Goal: Obtain resource: Obtain resource

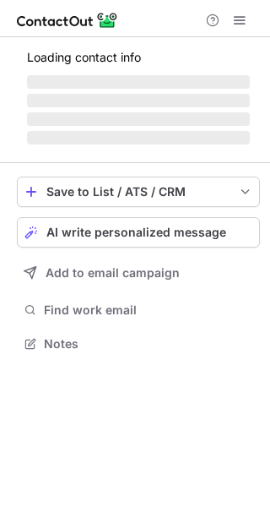
scroll to position [354, 270]
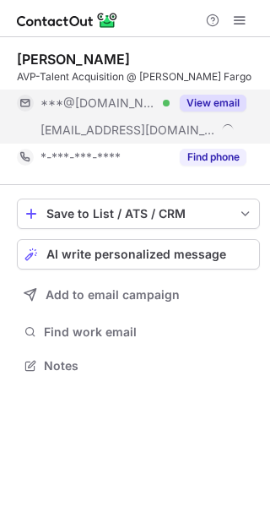
click at [215, 102] on button "View email" at bounding box center [213, 103] width 67 height 17
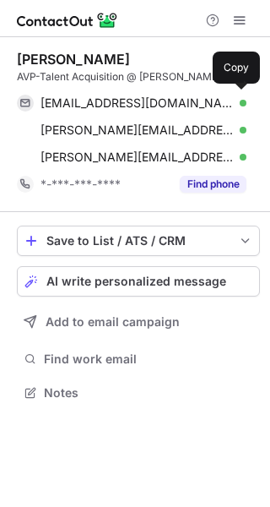
scroll to position [381, 270]
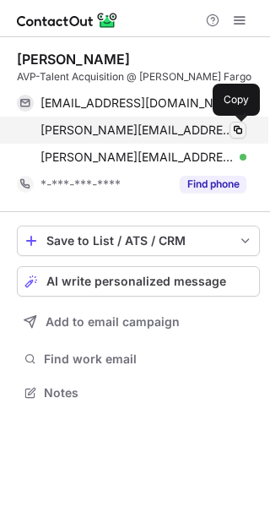
click at [236, 132] on span at bounding box center [238, 130] width 14 height 14
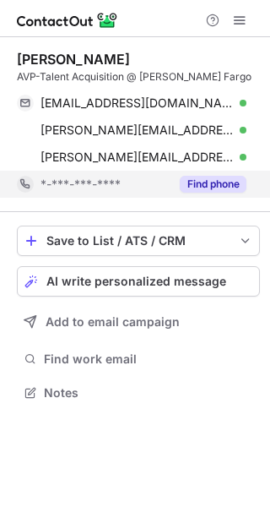
click at [232, 182] on button "Find phone" at bounding box center [213, 184] width 67 height 17
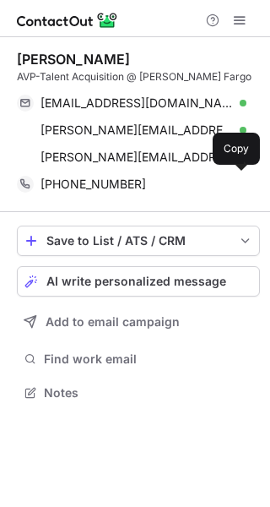
scroll to position [381, 270]
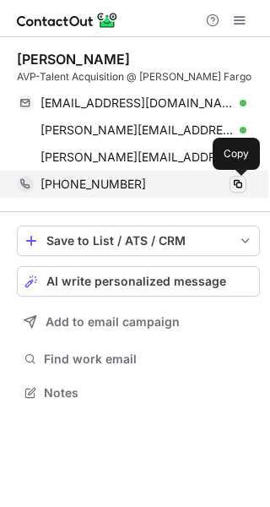
click at [241, 184] on span at bounding box center [238, 184] width 14 height 14
click at [243, 186] on span at bounding box center [238, 184] width 14 height 14
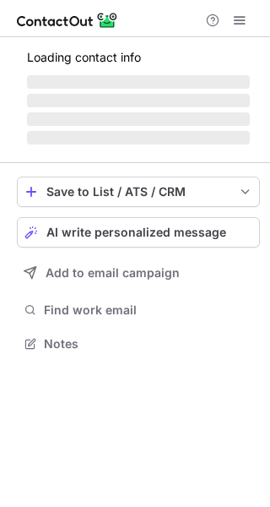
scroll to position [342, 270]
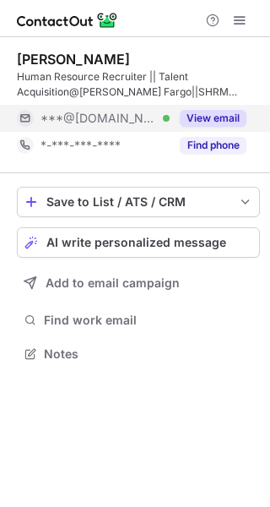
click at [216, 119] on button "View email" at bounding box center [213, 118] width 67 height 17
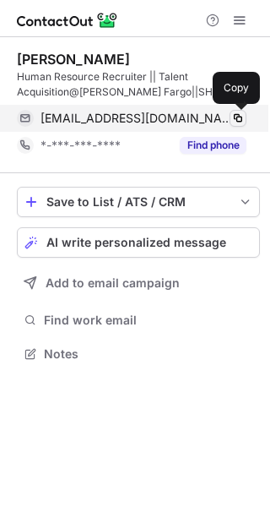
click at [236, 117] on span at bounding box center [238, 118] width 14 height 14
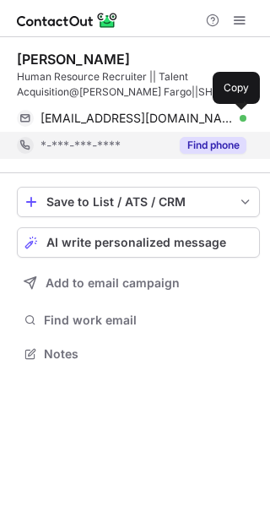
click at [211, 147] on button "Find phone" at bounding box center [213, 145] width 67 height 17
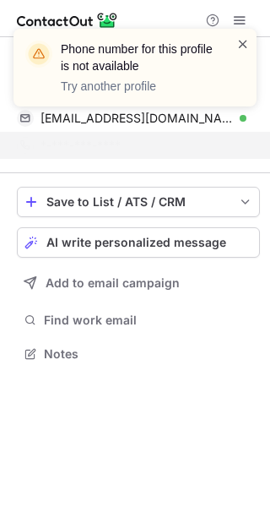
click at [241, 37] on span at bounding box center [243, 43] width 14 height 17
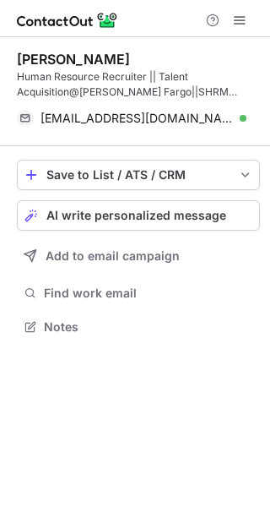
scroll to position [315, 270]
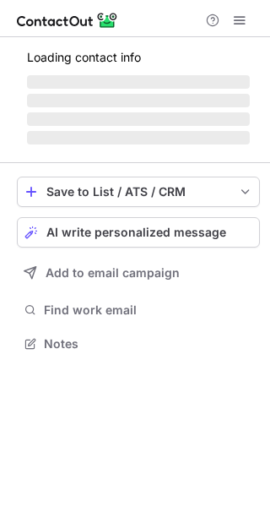
scroll to position [354, 270]
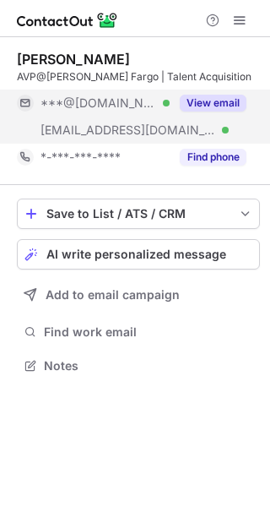
click at [231, 100] on button "View email" at bounding box center [213, 103] width 67 height 17
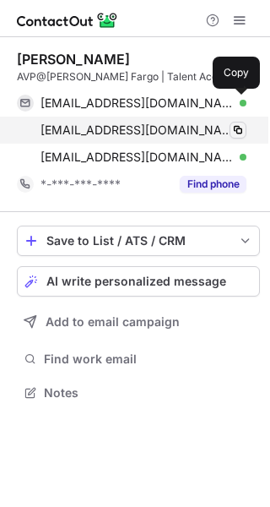
scroll to position [381, 270]
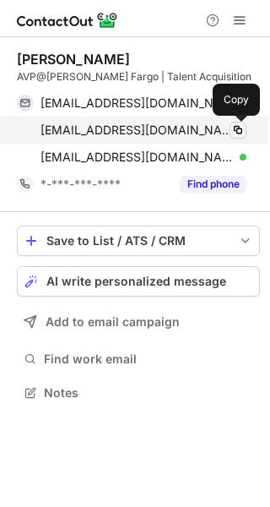
click at [238, 132] on span at bounding box center [238, 130] width 14 height 14
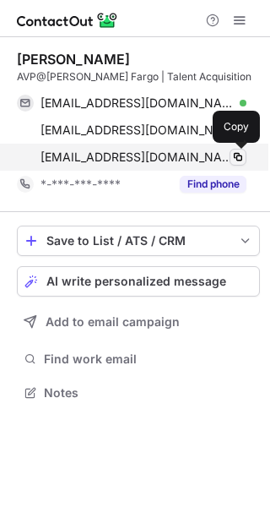
click at [240, 159] on span at bounding box center [238, 157] width 14 height 14
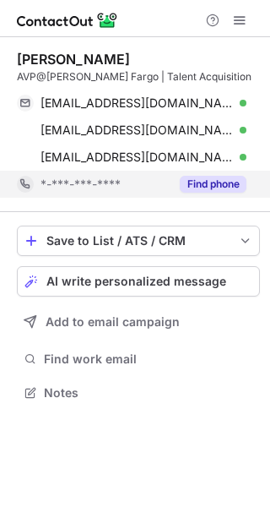
scroll to position [381, 270]
click at [208, 182] on button "Find phone" at bounding box center [213, 184] width 67 height 17
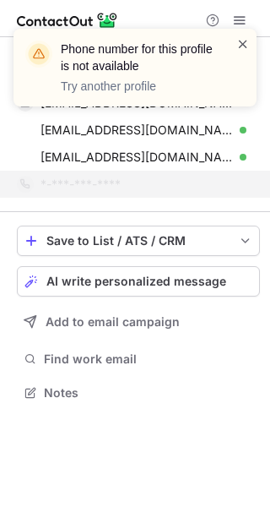
click at [239, 44] on span at bounding box center [243, 43] width 14 height 17
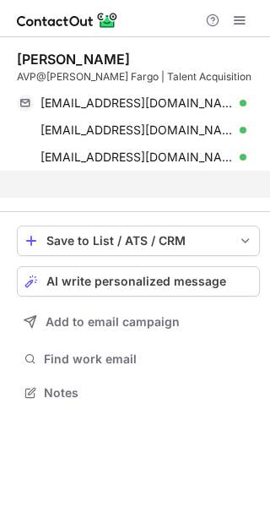
scroll to position [354, 270]
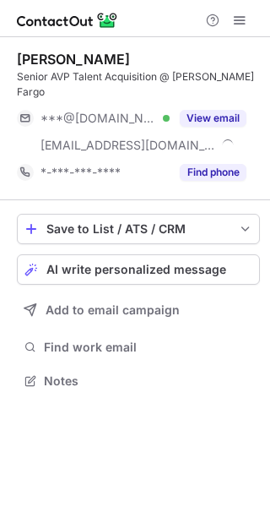
scroll to position [354, 270]
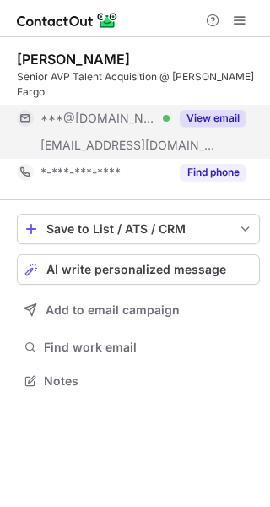
click at [215, 110] on button "View email" at bounding box center [213, 118] width 67 height 17
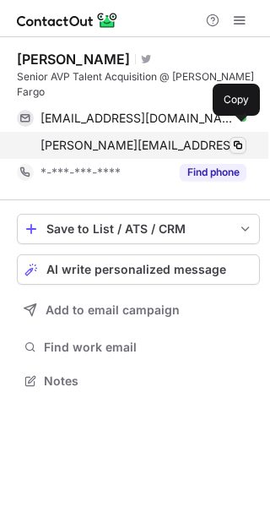
click at [237, 138] on span at bounding box center [238, 145] width 14 height 14
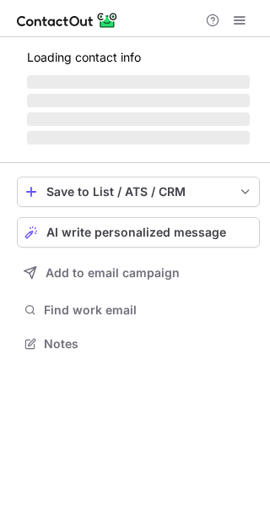
scroll to position [354, 270]
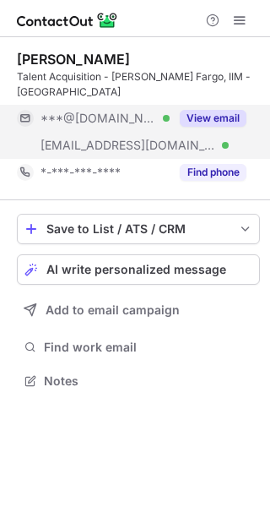
click at [231, 110] on button "View email" at bounding box center [213, 118] width 67 height 17
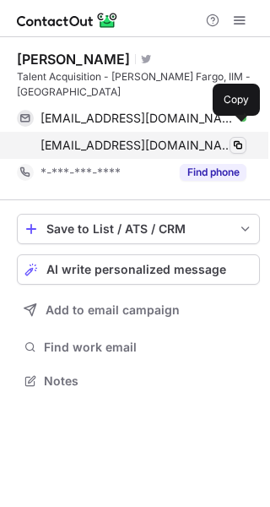
click at [241, 138] on span at bounding box center [238, 145] width 14 height 14
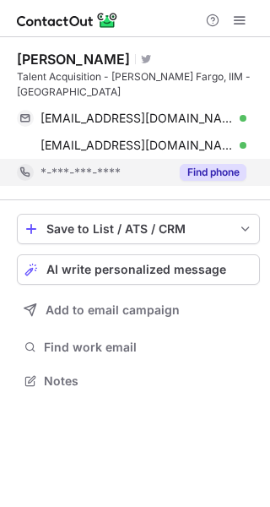
click at [217, 164] on button "Find phone" at bounding box center [213, 172] width 67 height 17
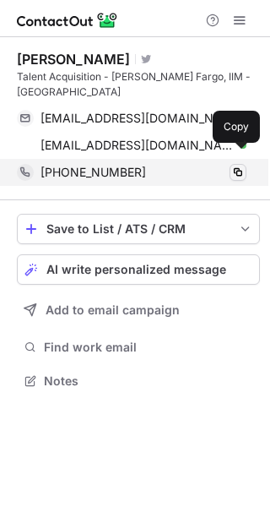
click at [242, 165] on span at bounding box center [238, 172] width 14 height 14
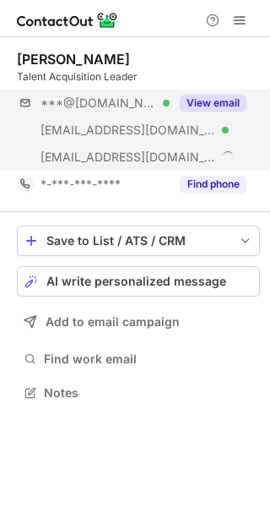
scroll to position [381, 270]
click at [233, 102] on button "View email" at bounding box center [213, 103] width 67 height 17
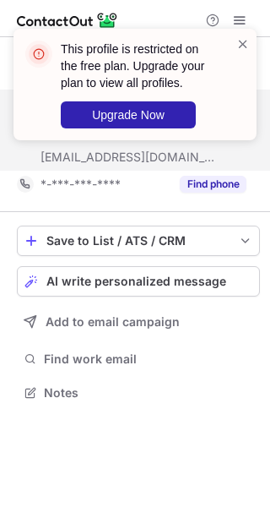
click at [242, 64] on div at bounding box center [243, 84] width 14 height 98
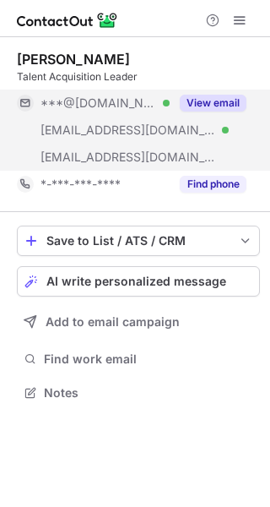
click at [241, 43] on span at bounding box center [243, 43] width 14 height 17
click at [123, 154] on span "[EMAIL_ADDRESS][DOMAIN_NAME]" at bounding box center [129, 156] width 176 height 15
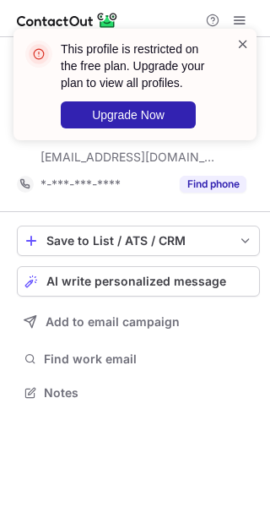
click at [243, 41] on span at bounding box center [243, 43] width 14 height 17
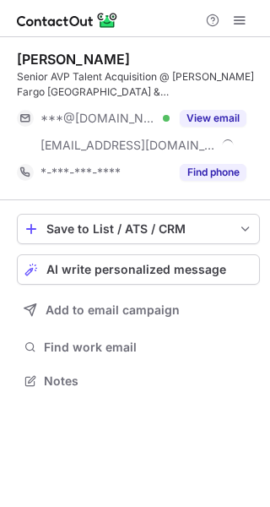
scroll to position [369, 270]
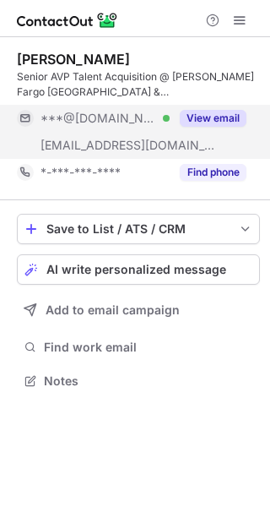
click at [214, 120] on button "View email" at bounding box center [213, 118] width 67 height 17
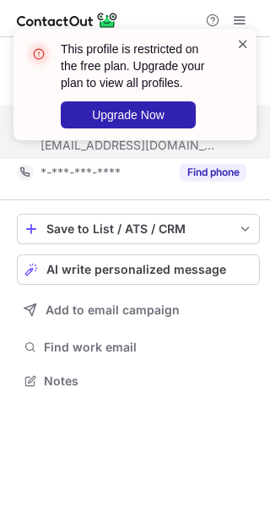
click at [241, 46] on span at bounding box center [243, 43] width 14 height 17
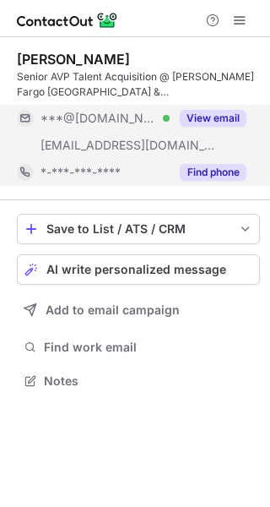
click at [225, 174] on button "Find phone" at bounding box center [213, 172] width 67 height 17
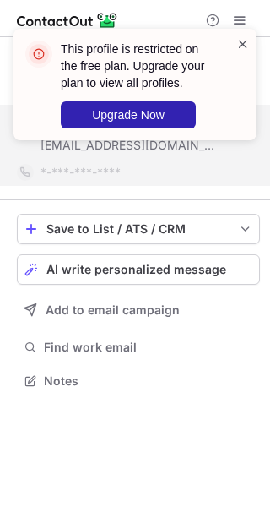
click at [246, 44] on span at bounding box center [243, 43] width 14 height 17
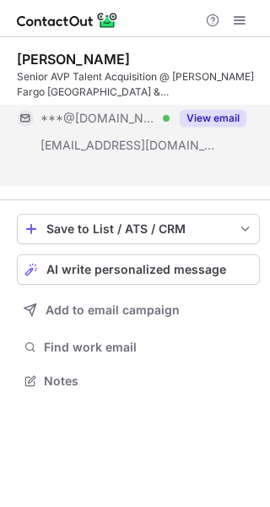
scroll to position [342, 270]
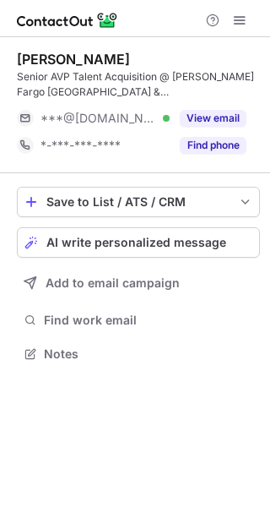
scroll to position [342, 270]
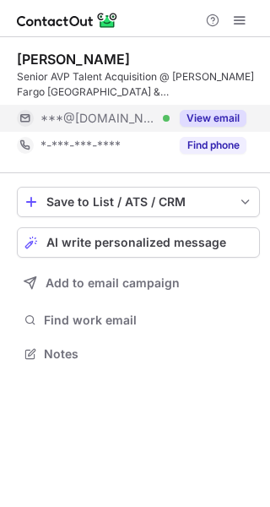
click at [213, 122] on button "View email" at bounding box center [213, 118] width 67 height 17
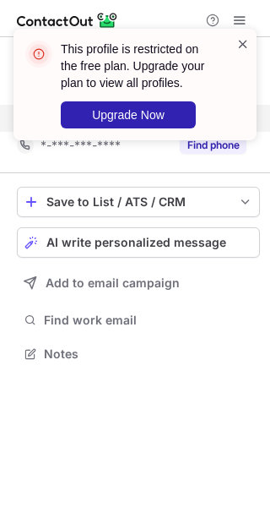
click at [242, 37] on span at bounding box center [243, 43] width 14 height 17
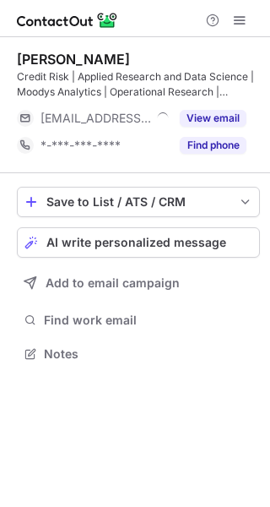
scroll to position [342, 270]
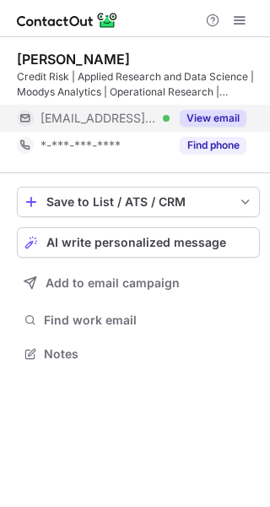
click at [219, 115] on button "View email" at bounding box center [213, 118] width 67 height 17
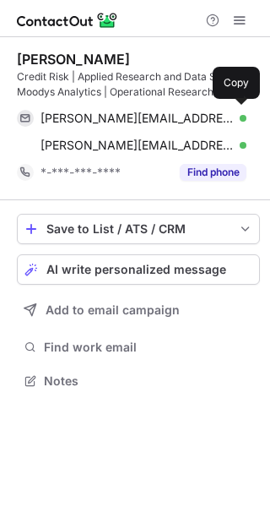
scroll to position [369, 270]
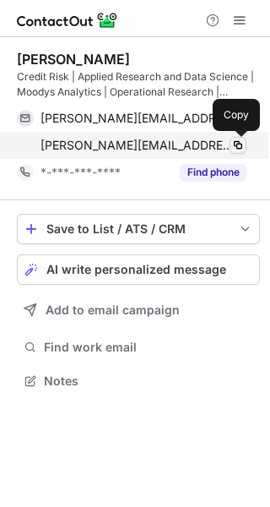
click at [241, 147] on span at bounding box center [238, 145] width 14 height 14
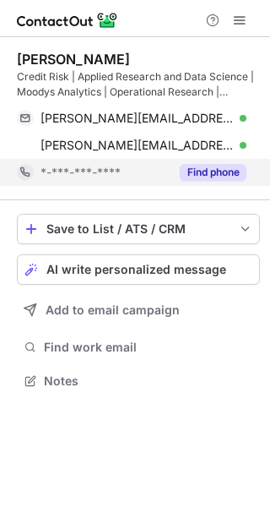
click at [227, 172] on button "Find phone" at bounding box center [213, 172] width 67 height 17
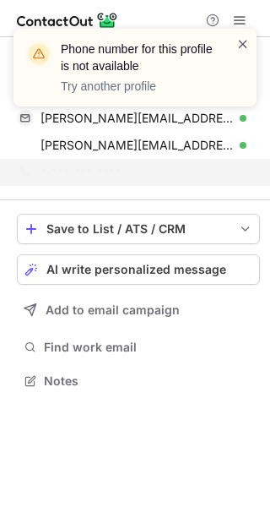
click at [241, 40] on span at bounding box center [243, 43] width 14 height 17
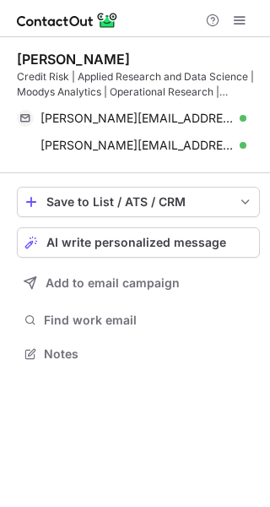
scroll to position [342, 270]
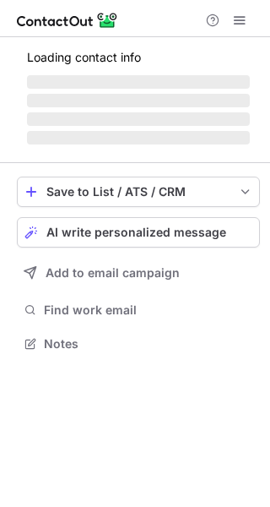
scroll to position [339, 270]
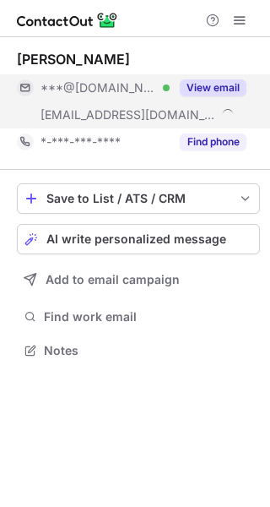
click at [229, 87] on button "View email" at bounding box center [213, 87] width 67 height 17
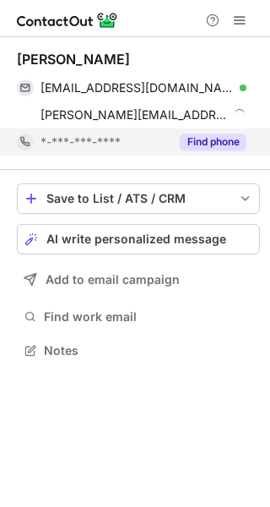
click at [228, 138] on button "Find phone" at bounding box center [213, 141] width 67 height 17
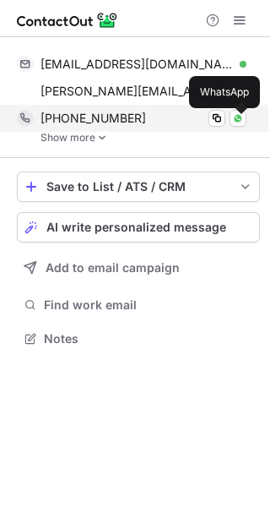
scroll to position [326, 270]
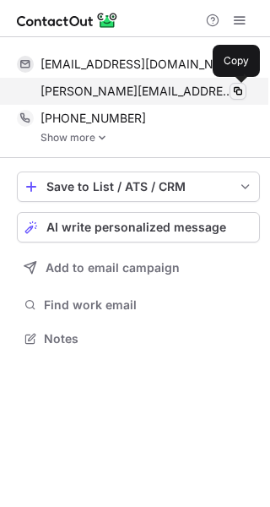
click at [236, 92] on span at bounding box center [238, 91] width 14 height 14
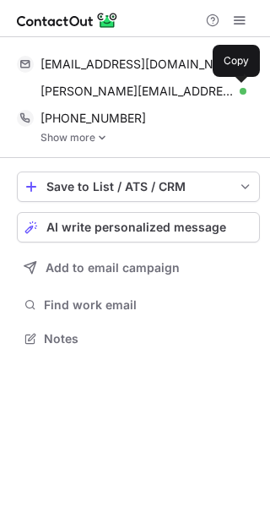
click at [91, 139] on link "Show more" at bounding box center [151, 138] width 220 height 12
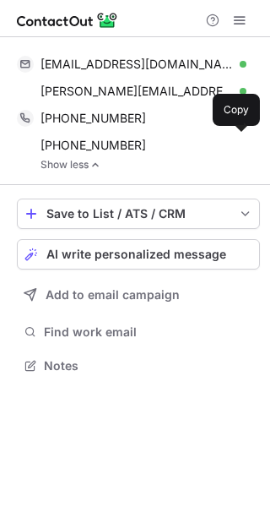
scroll to position [353, 270]
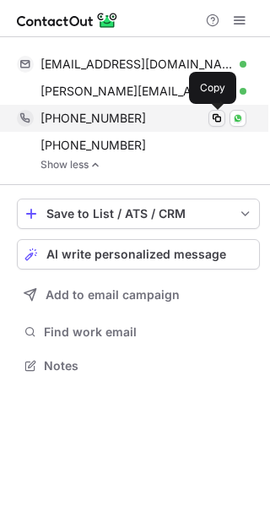
click at [216, 121] on span at bounding box center [217, 118] width 14 height 14
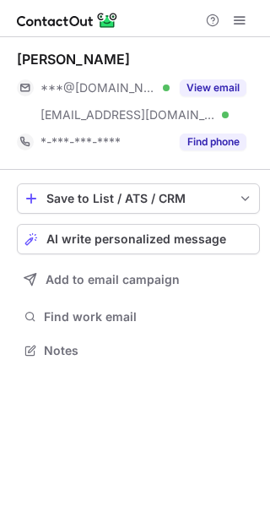
scroll to position [339, 270]
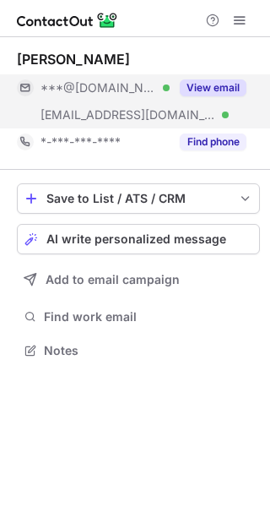
click at [218, 90] on button "View email" at bounding box center [213, 87] width 67 height 17
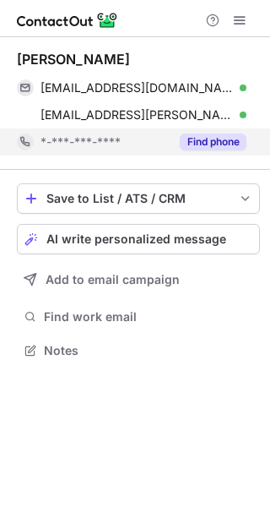
click at [223, 143] on button "Find phone" at bounding box center [213, 141] width 67 height 17
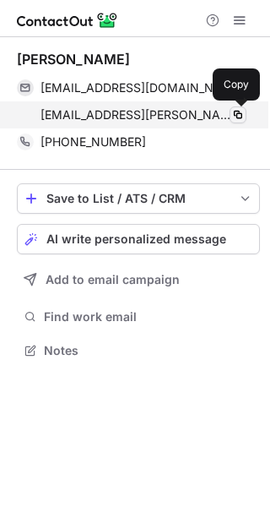
click at [237, 115] on span at bounding box center [238, 115] width 14 height 14
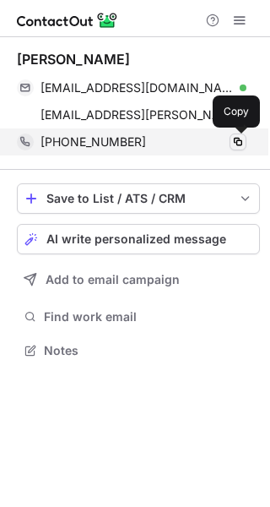
click at [242, 144] on span at bounding box center [238, 142] width 14 height 14
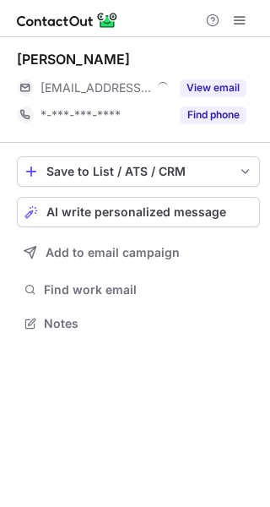
scroll to position [312, 270]
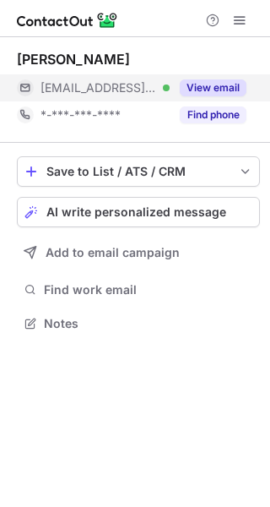
click at [218, 90] on button "View email" at bounding box center [213, 87] width 67 height 17
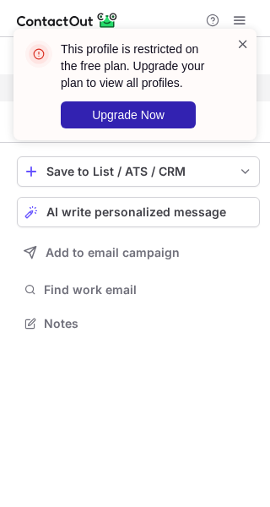
click at [247, 46] on span at bounding box center [243, 43] width 14 height 17
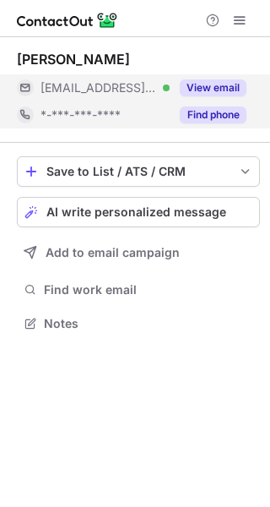
click at [191, 122] on button "Find phone" at bounding box center [213, 114] width 67 height 17
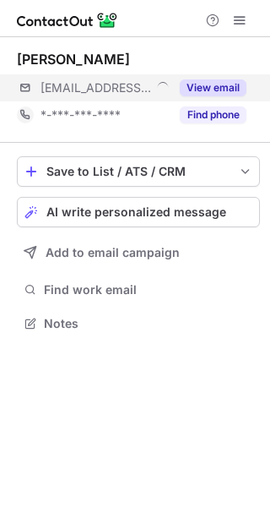
scroll to position [312, 270]
click at [239, 87] on button "View email" at bounding box center [213, 87] width 67 height 17
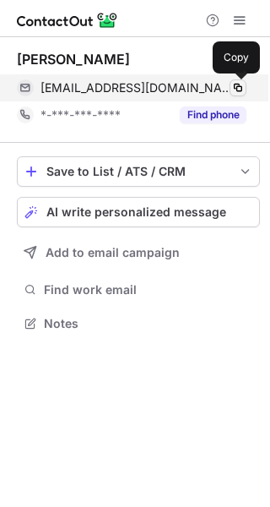
click at [239, 90] on span at bounding box center [238, 88] width 14 height 14
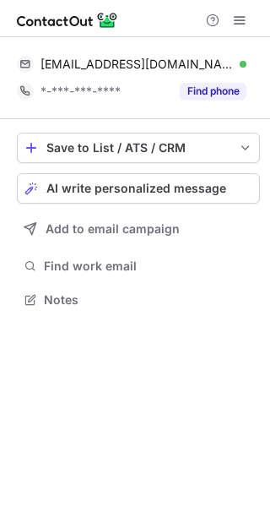
scroll to position [288, 270]
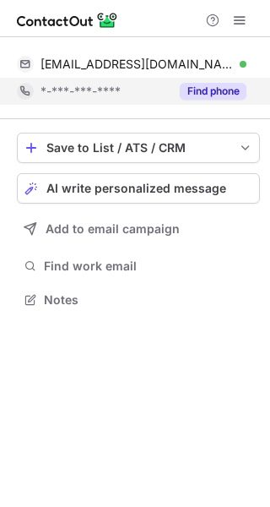
click at [218, 95] on button "Find phone" at bounding box center [213, 91] width 67 height 17
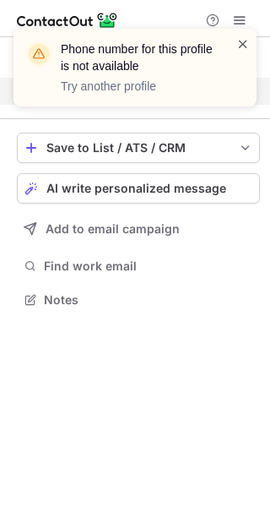
click at [241, 44] on span at bounding box center [243, 43] width 14 height 17
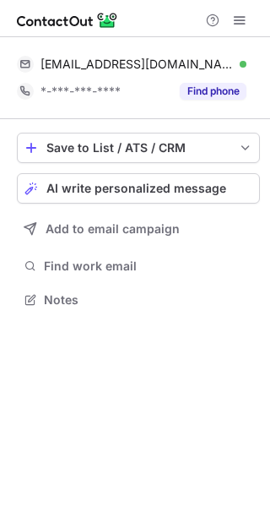
scroll to position [288, 270]
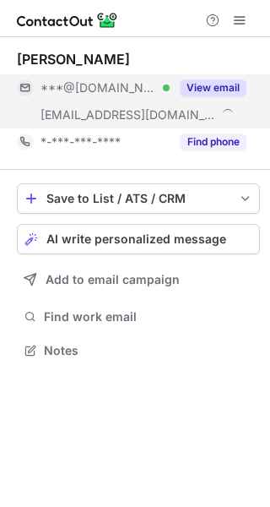
scroll to position [339, 270]
click at [221, 89] on button "View email" at bounding box center [213, 87] width 67 height 17
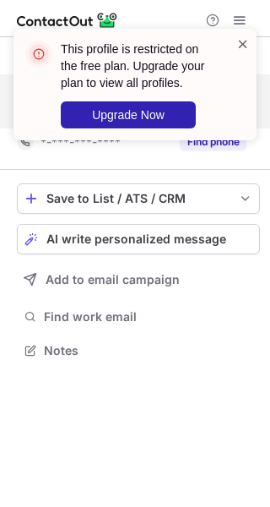
click at [240, 44] on span at bounding box center [243, 43] width 14 height 17
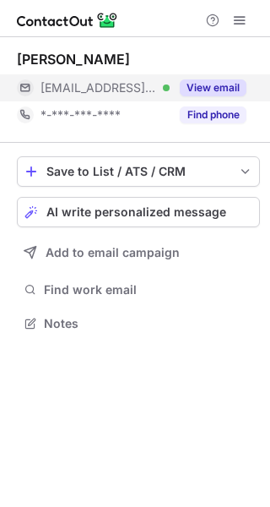
scroll to position [312, 270]
click at [236, 84] on button "View email" at bounding box center [213, 87] width 67 height 17
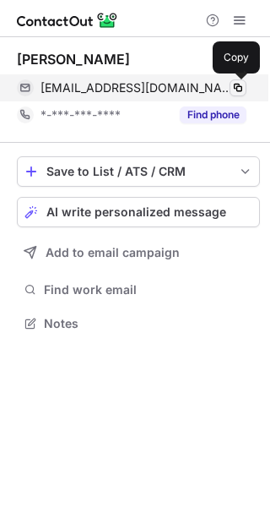
click at [239, 93] on span at bounding box center [238, 88] width 14 height 14
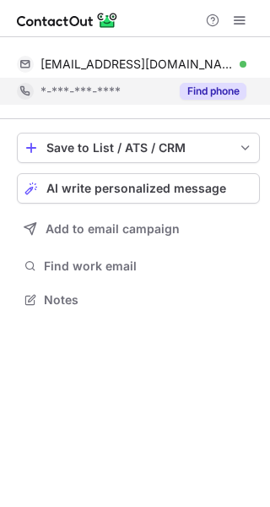
scroll to position [288, 270]
click at [231, 86] on button "Find phone" at bounding box center [213, 91] width 67 height 17
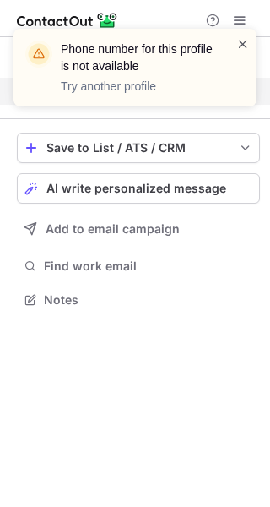
click at [244, 46] on span at bounding box center [243, 43] width 14 height 17
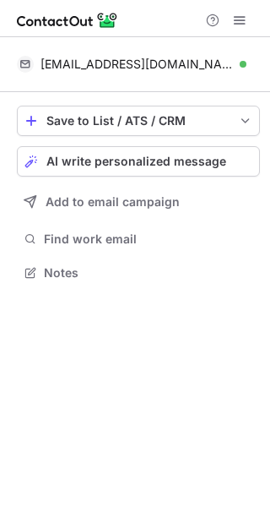
scroll to position [261, 270]
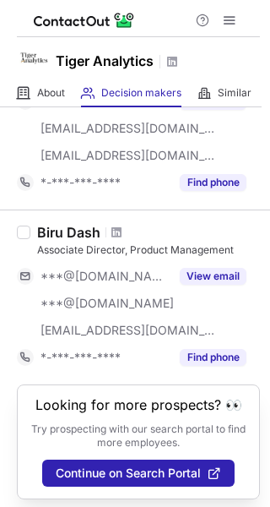
scroll to position [1388, 0]
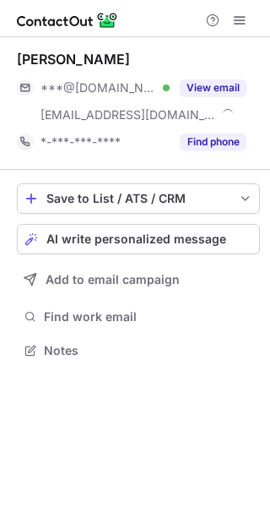
scroll to position [339, 270]
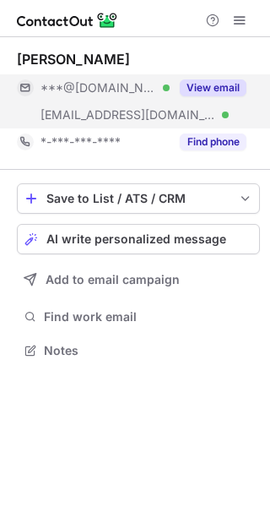
click at [209, 84] on button "View email" at bounding box center [213, 87] width 67 height 17
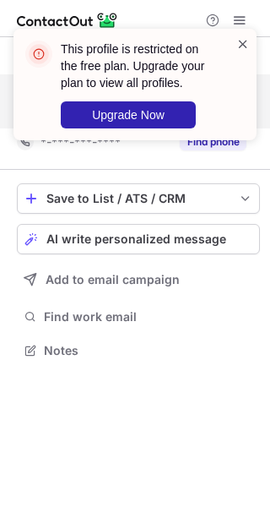
click at [242, 41] on span at bounding box center [243, 43] width 14 height 17
